Goal: Transaction & Acquisition: Obtain resource

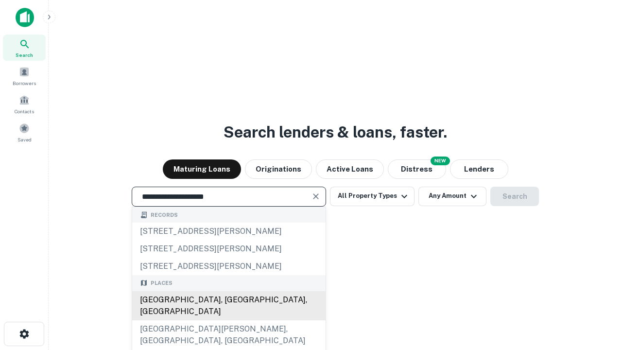
click at [228, 320] on div "[GEOGRAPHIC_DATA], [GEOGRAPHIC_DATA], [GEOGRAPHIC_DATA]" at bounding box center [228, 305] width 193 height 29
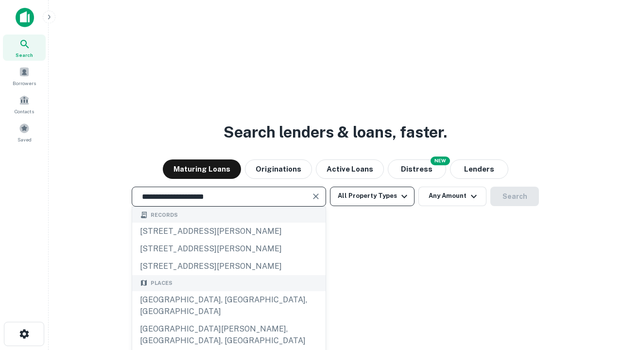
type input "**********"
click at [372, 196] on button "All Property Types" at bounding box center [372, 196] width 85 height 19
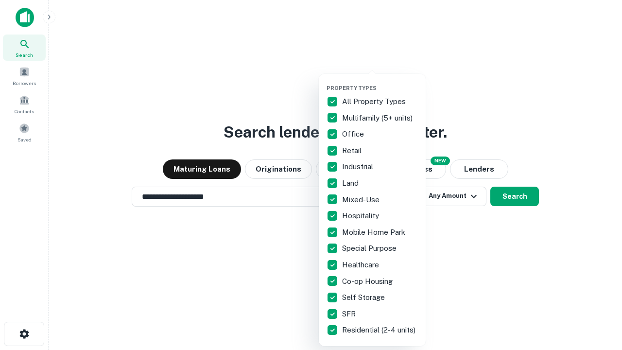
click at [380, 82] on button "button" at bounding box center [379, 82] width 107 height 0
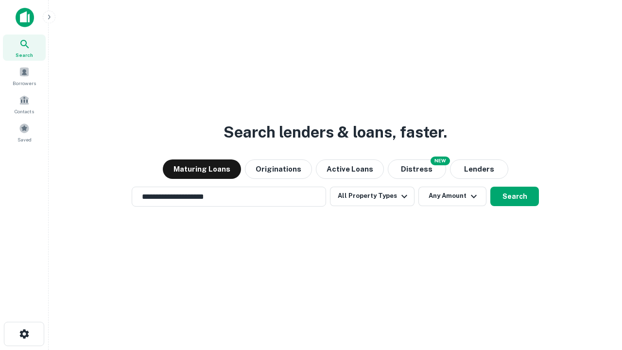
scroll to position [6, 117]
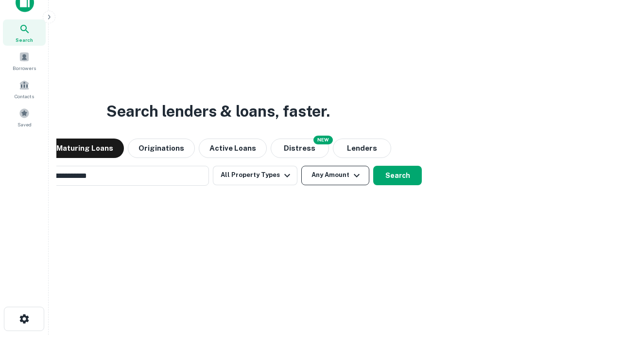
click at [301, 166] on button "Any Amount" at bounding box center [335, 175] width 68 height 19
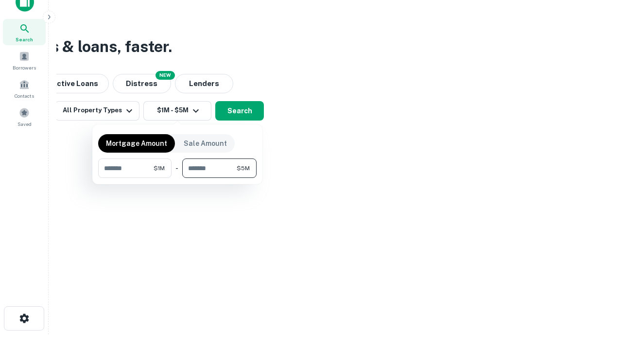
type input "*******"
click at [177, 178] on button "button" at bounding box center [177, 178] width 158 height 0
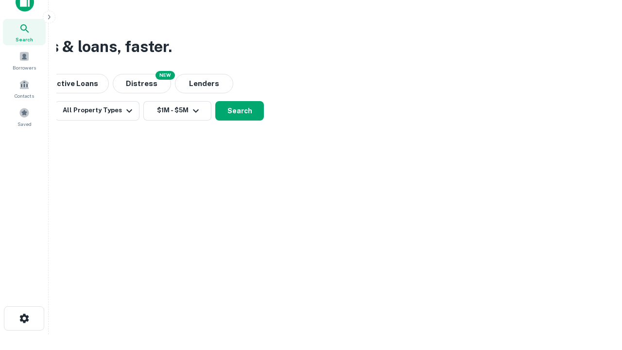
scroll to position [15, 0]
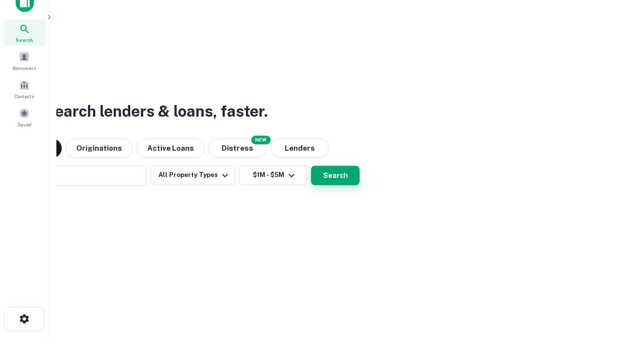
click at [311, 166] on button "Search" at bounding box center [335, 175] width 49 height 19
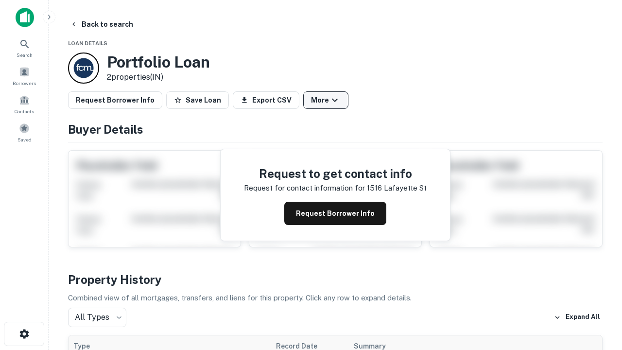
click at [325, 100] on button "More" at bounding box center [325, 99] width 45 height 17
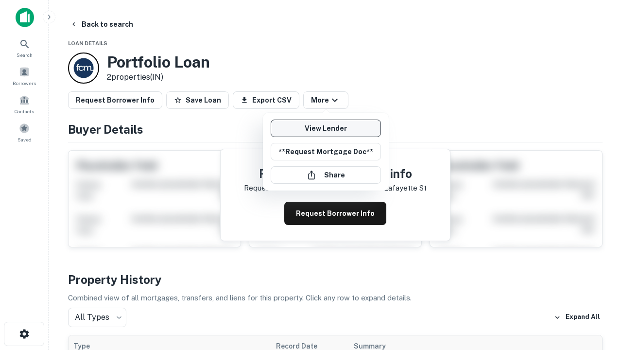
click at [325, 128] on link "View Lender" at bounding box center [326, 128] width 110 height 17
